Goal: Subscribe to service/newsletter

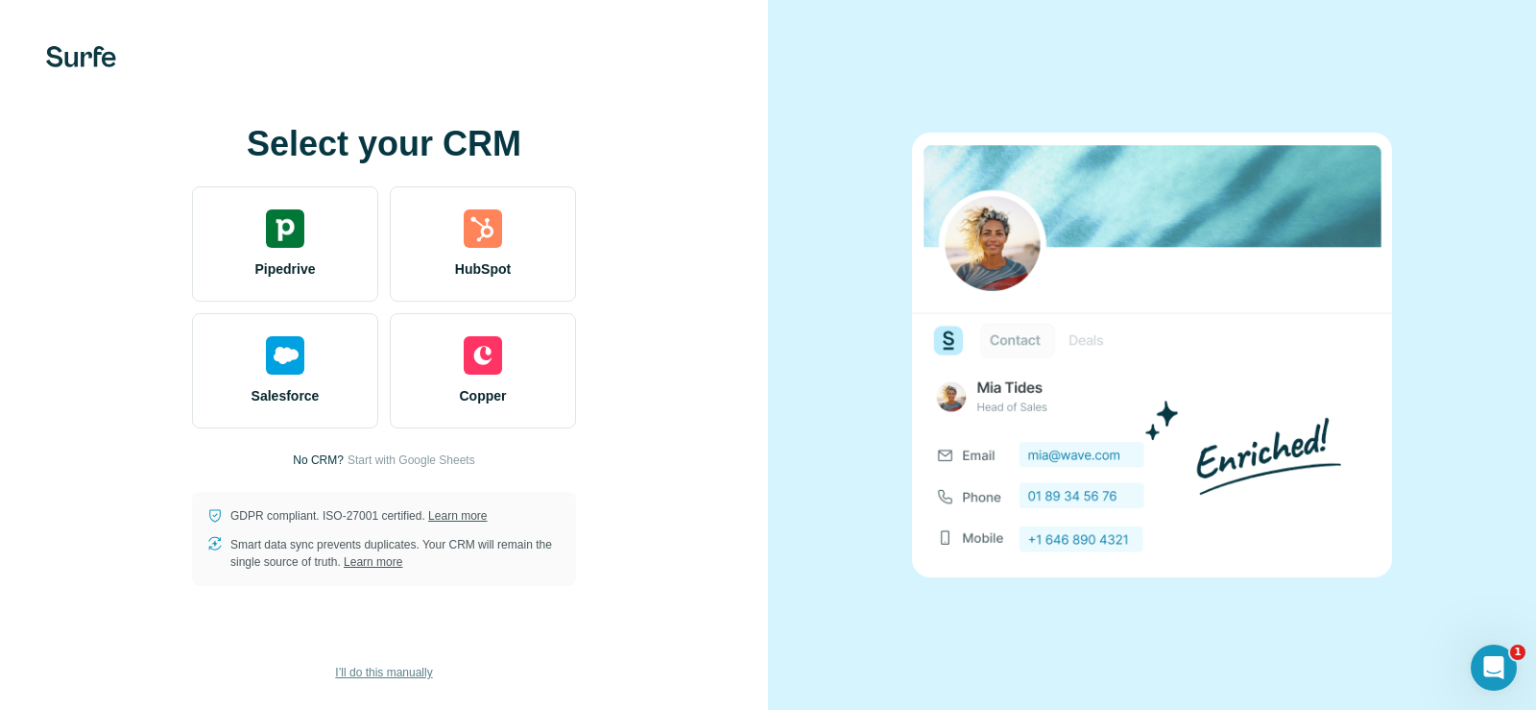
click at [389, 674] on span "I’ll do this manually" at bounding box center [383, 671] width 97 height 17
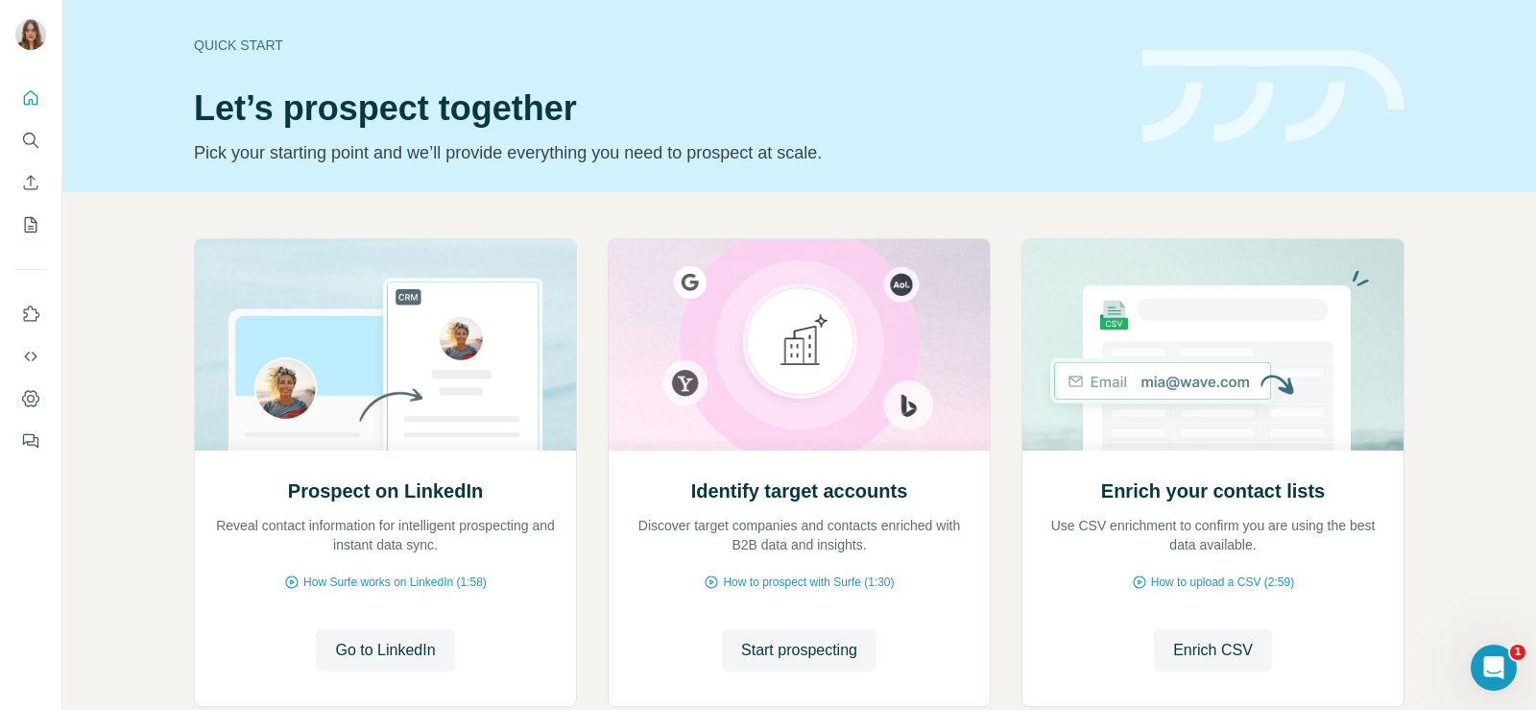
scroll to position [120, 0]
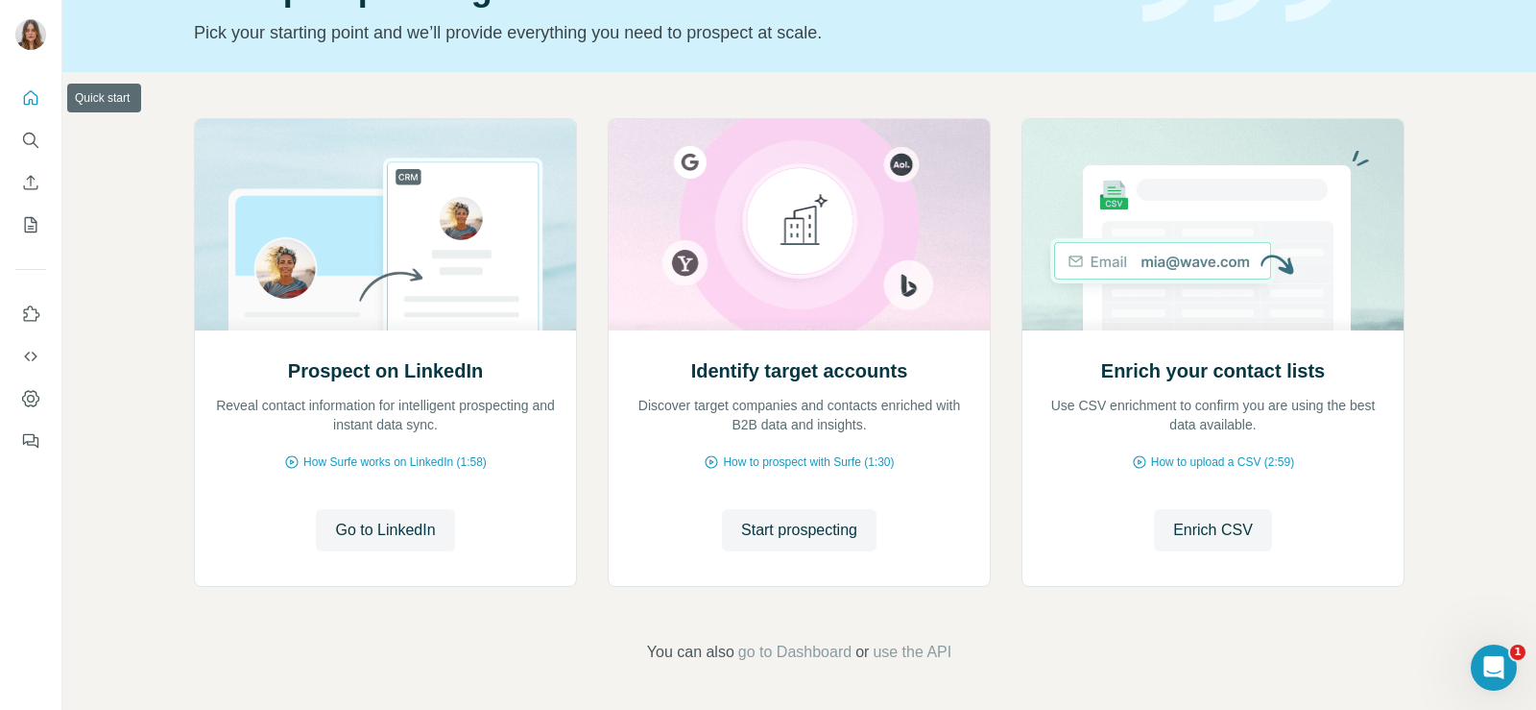
click at [30, 95] on icon "Quick start" at bounding box center [30, 97] width 19 height 19
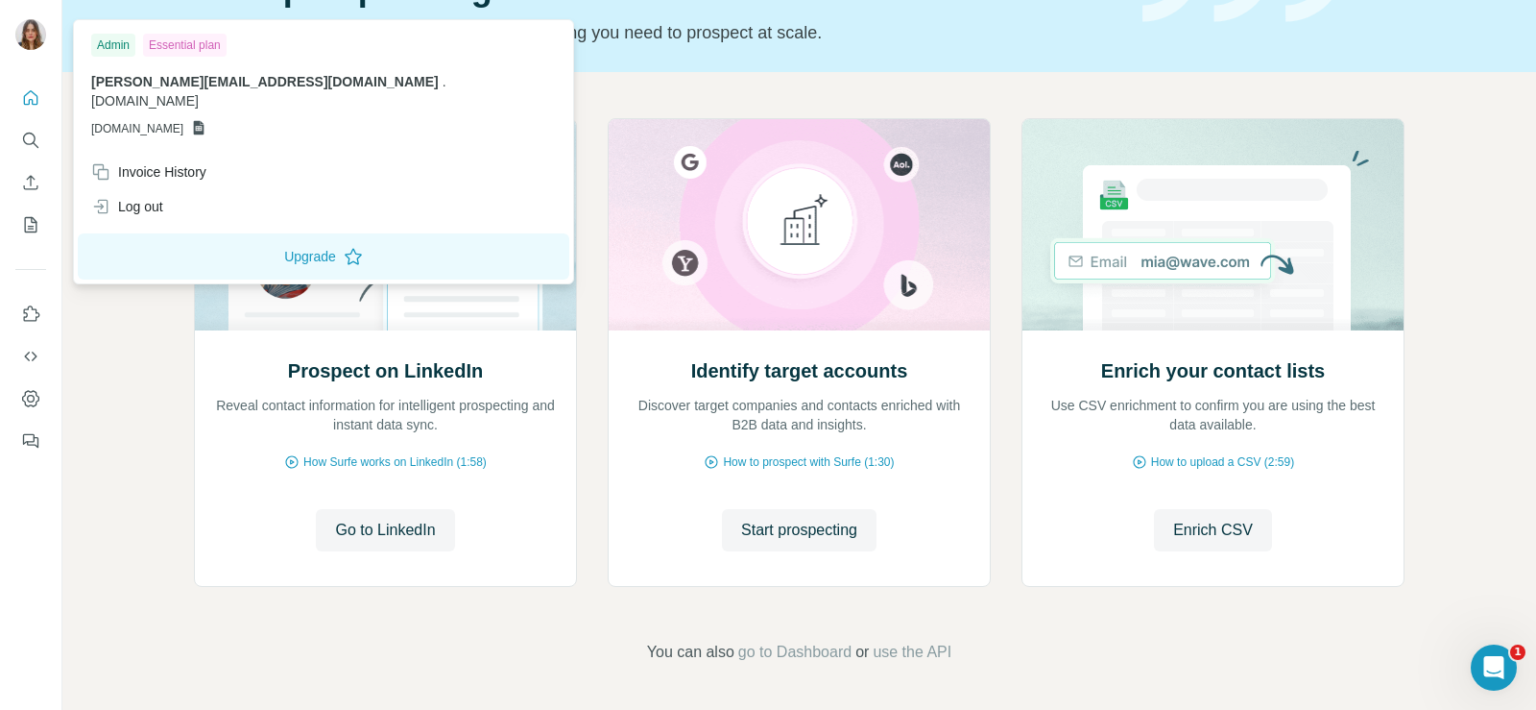
click at [179, 47] on div "Essential plan" at bounding box center [185, 45] width 84 height 23
click at [109, 46] on div "Admin" at bounding box center [113, 45] width 44 height 23
click at [213, 237] on button "Upgrade" at bounding box center [324, 256] width 492 height 46
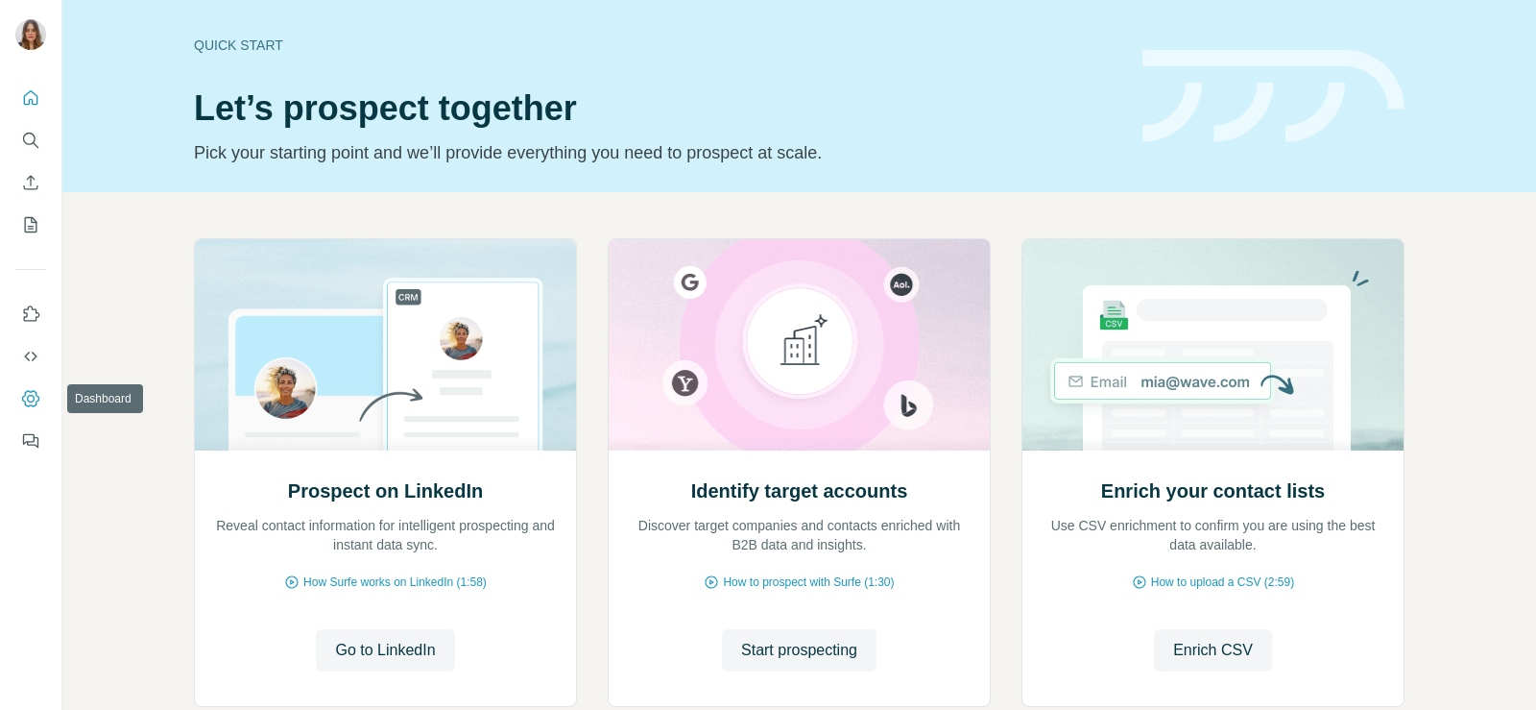
click at [19, 394] on button "Dashboard" at bounding box center [30, 398] width 31 height 35
